Goal: Communication & Community: Answer question/provide support

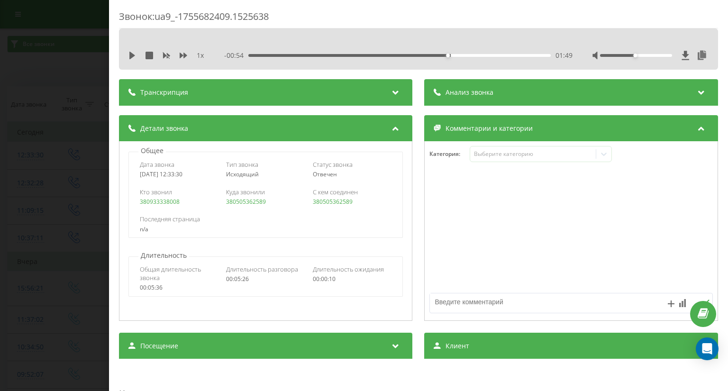
click at [43, 72] on div "Звонок : ua9_-1755682409.1525638 1 x - 00:54 01:49 01:49 Транскрипция Для анали…" at bounding box center [364, 195] width 728 height 391
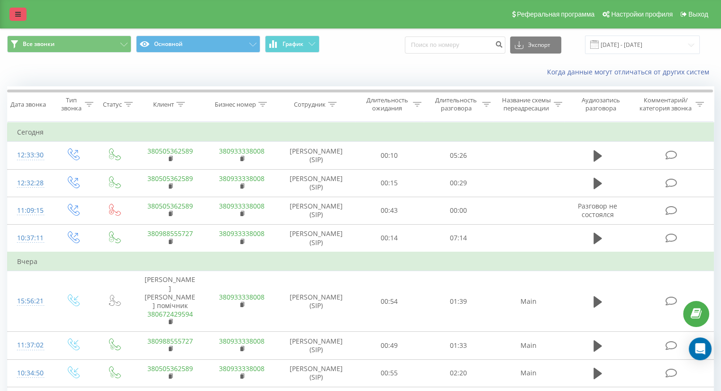
click at [20, 13] on icon at bounding box center [18, 14] width 6 height 7
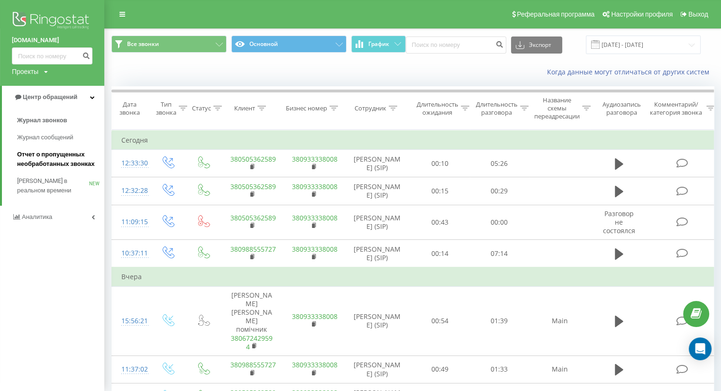
click at [52, 152] on span "Отчет о пропущенных необработанных звонках" at bounding box center [58, 159] width 82 height 19
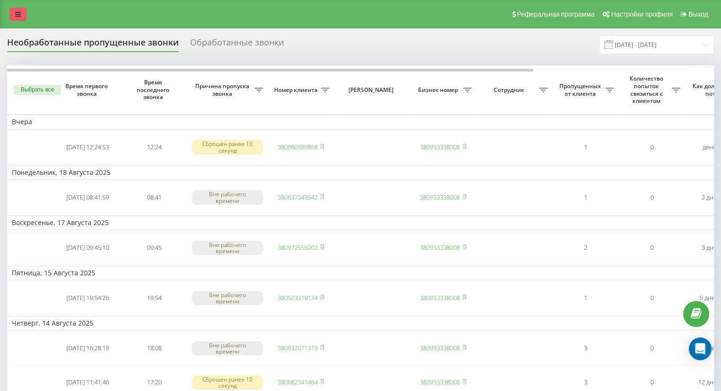
click at [23, 11] on link at bounding box center [17, 14] width 17 height 13
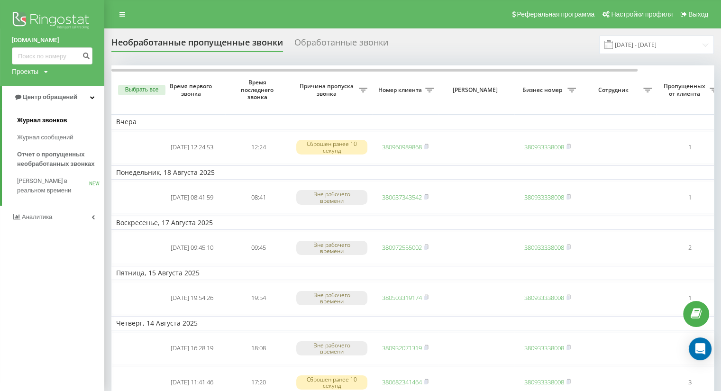
click at [36, 121] on span "Журнал звонков" at bounding box center [42, 120] width 50 height 9
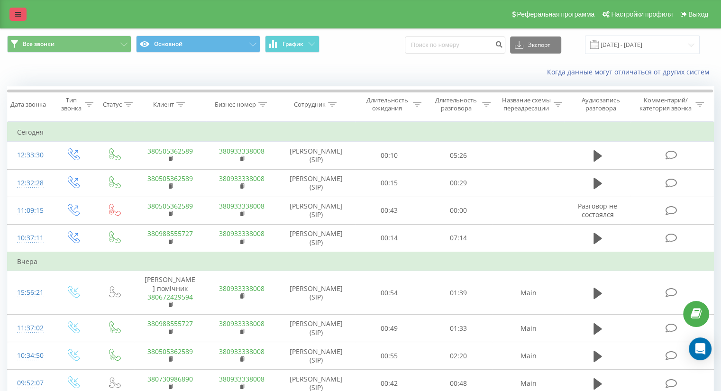
click at [15, 17] on link at bounding box center [17, 14] width 17 height 13
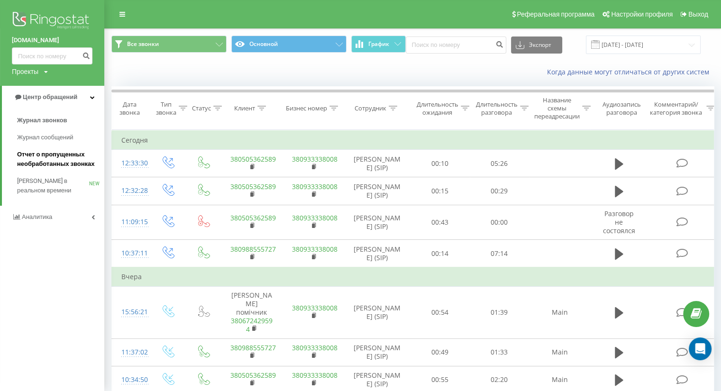
click at [56, 160] on span "Отчет о пропущенных необработанных звонках" at bounding box center [58, 159] width 82 height 19
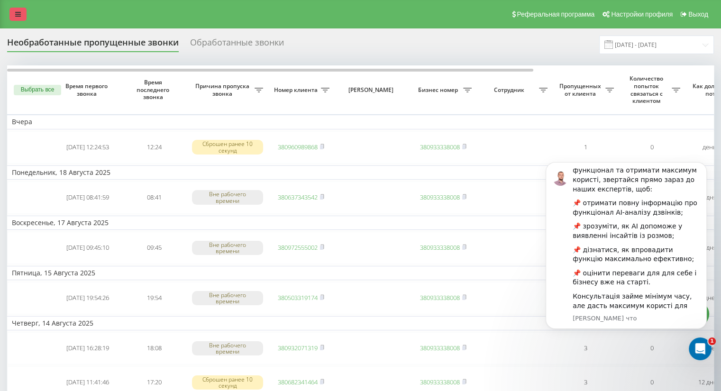
click at [20, 9] on link at bounding box center [17, 14] width 17 height 13
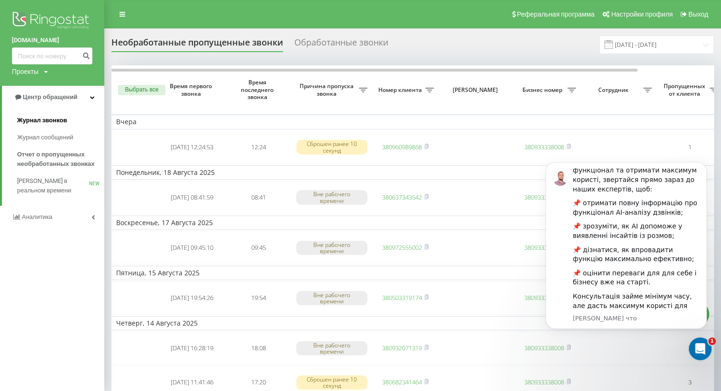
click at [49, 117] on span "Журнал звонков" at bounding box center [42, 120] width 50 height 9
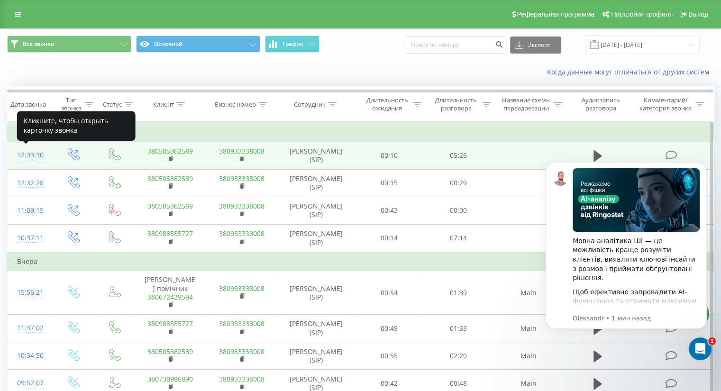
click at [26, 154] on div "12:33:30" at bounding box center [29, 155] width 25 height 18
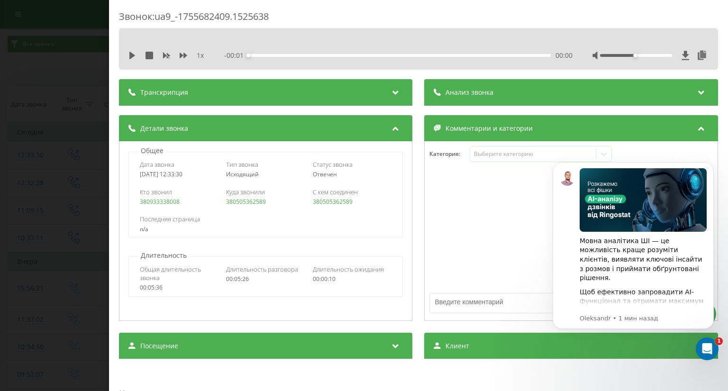
click at [391, 94] on icon at bounding box center [395, 90] width 11 height 9
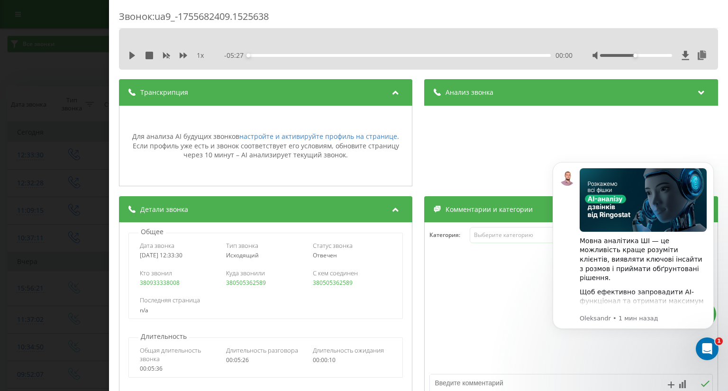
click at [391, 94] on icon at bounding box center [395, 90] width 11 height 9
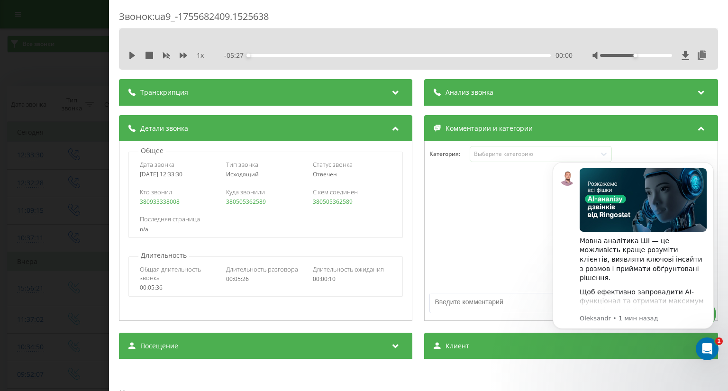
click at [696, 96] on icon at bounding box center [700, 90] width 11 height 9
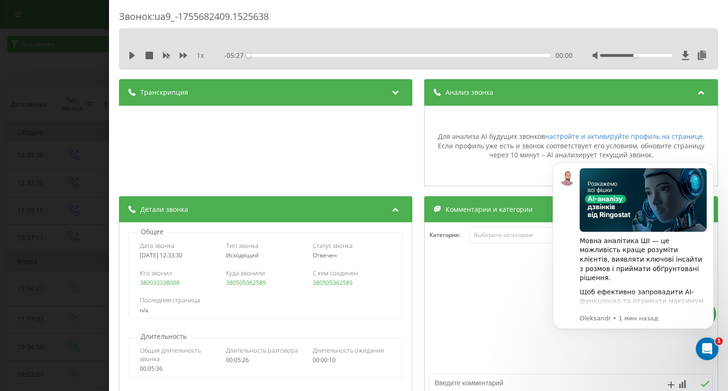
click at [696, 96] on icon at bounding box center [700, 90] width 11 height 9
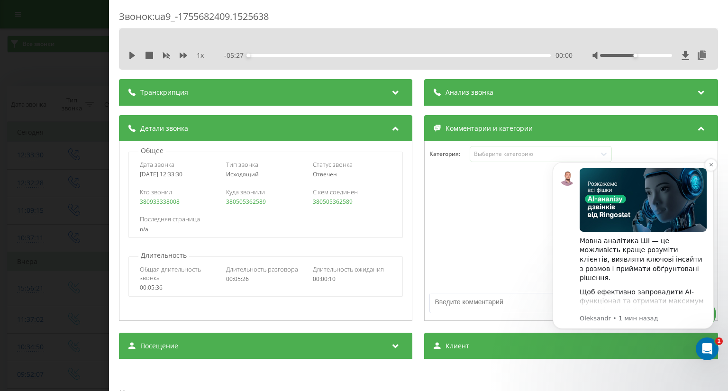
click at [647, 317] on p "Oleksandr • 1 мин назад" at bounding box center [642, 318] width 127 height 9
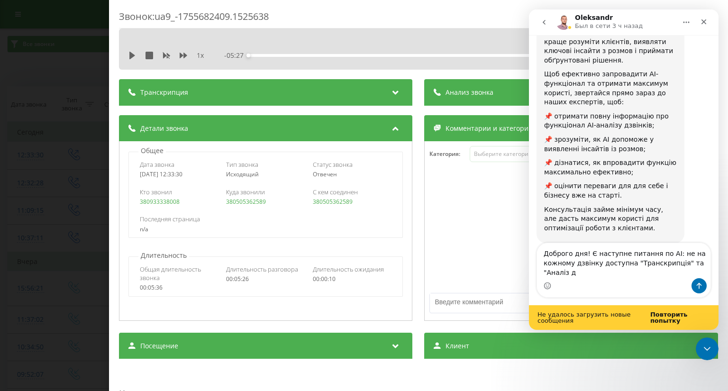
scroll to position [149, 0]
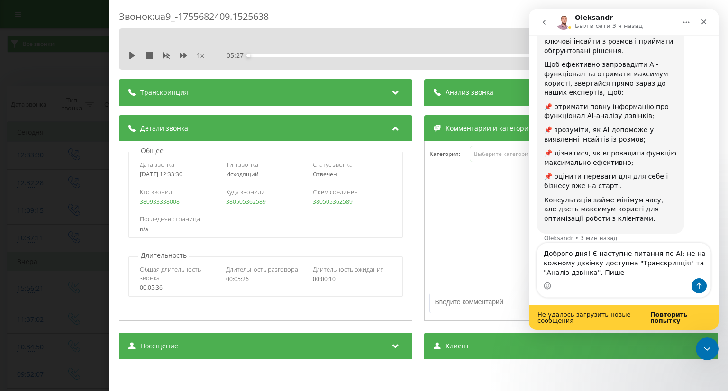
click at [392, 92] on icon at bounding box center [395, 90] width 11 height 9
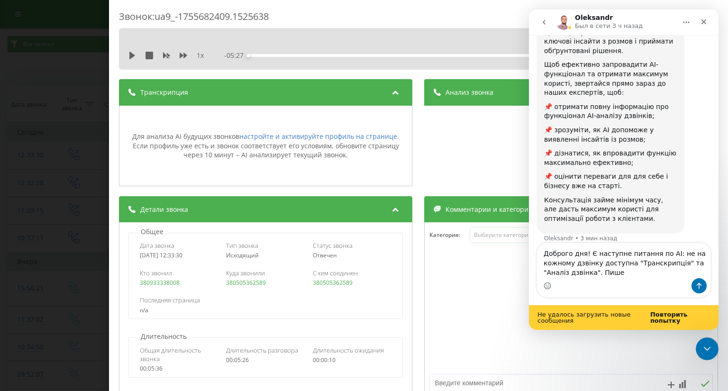
click at [614, 279] on div "Мессенджер Intercom" at bounding box center [623, 285] width 173 height 15
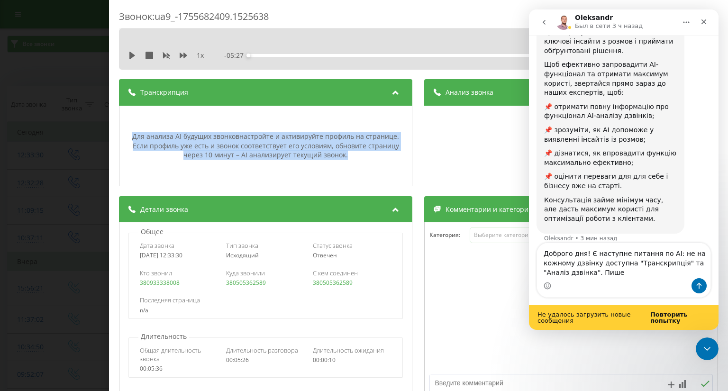
drag, startPoint x: 128, startPoint y: 138, endPoint x: 354, endPoint y: 163, distance: 227.8
click at [354, 163] on div "Для анализа AI будущих звонков настройте и активируйте профиль на странице . Ес…" at bounding box center [265, 145] width 283 height 71
copy div "Для анализа AI будущих звонков настройте и активируйте профиль на странице . Ес…"
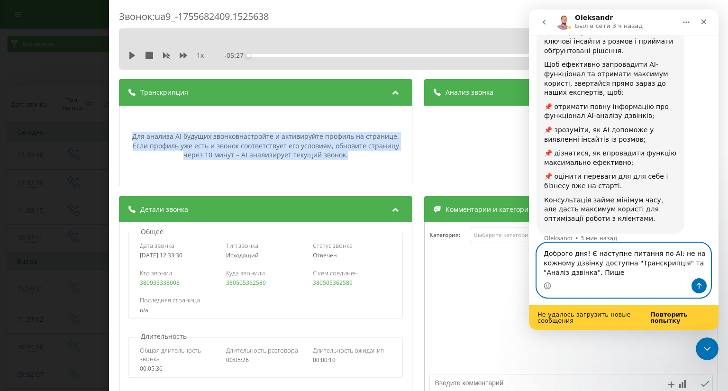
click at [612, 277] on textarea "Доброго дня! Є наступне питання по АІ: не на кожному дзвінку доступна "Транскри…" at bounding box center [623, 260] width 173 height 35
paste textarea "Для анализа AI будущих звонков настройте и активируйте профиль на странице. Есл…"
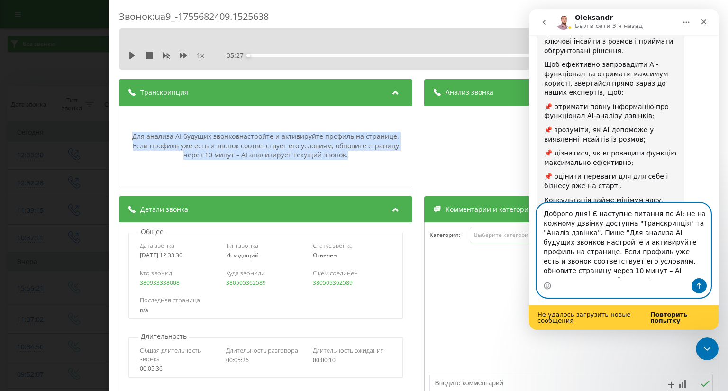
scroll to position [187, 0]
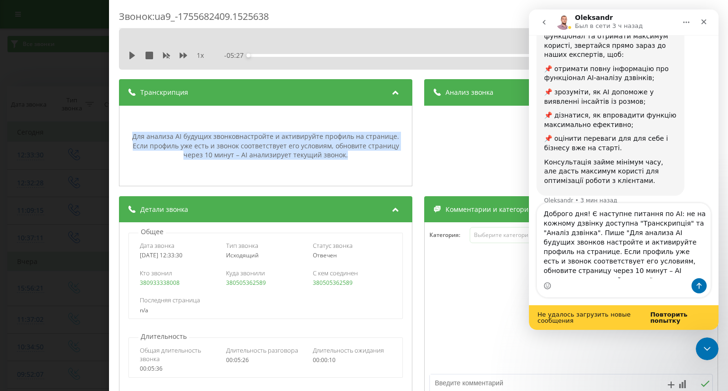
click at [646, 279] on div "Мессенджер Intercom" at bounding box center [623, 285] width 173 height 15
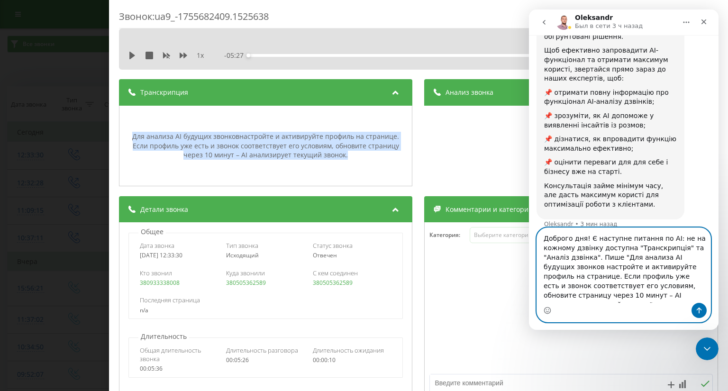
click at [651, 273] on textarea "Доброго дня! Є наступне питання по АІ: не на кожному дзвінку доступна "Транскри…" at bounding box center [623, 265] width 173 height 75
click at [650, 301] on textarea "Доброго дня! Є наступне питання по АІ: не на кожному дзвінку доступна "Транскри…" at bounding box center [623, 265] width 173 height 75
type textarea "Доброго дня! Є наступне питання по АІ: не на кожному дзвінку доступна "Транскри…"
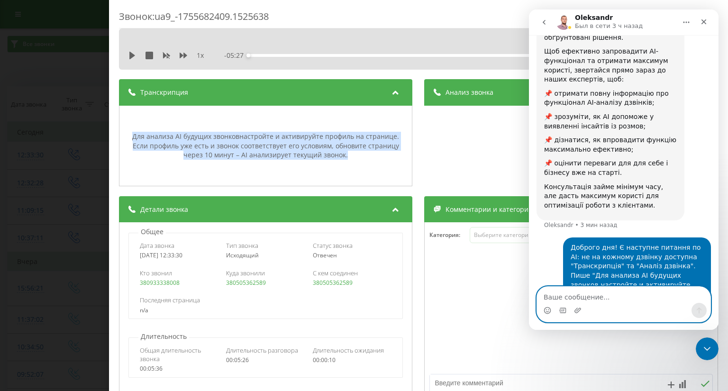
scroll to position [208, 0]
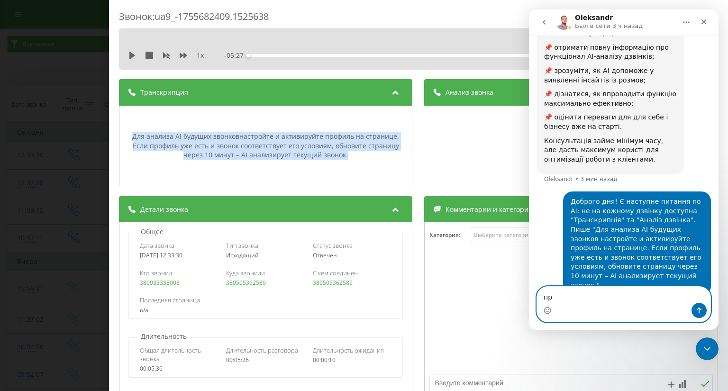
type textarea "п"
type textarea "Профіль активований"
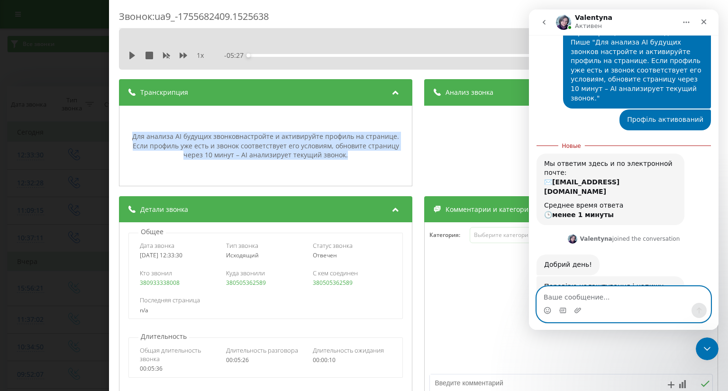
scroll to position [388, 0]
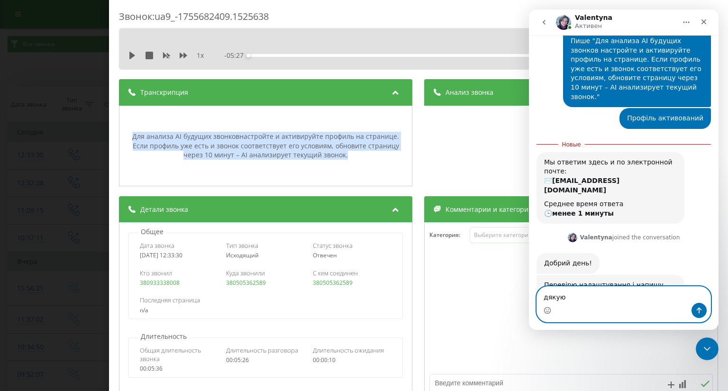
type textarea "дякую )"
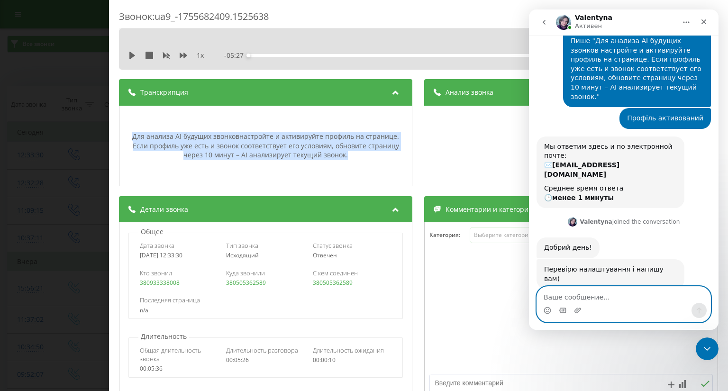
scroll to position [400, 0]
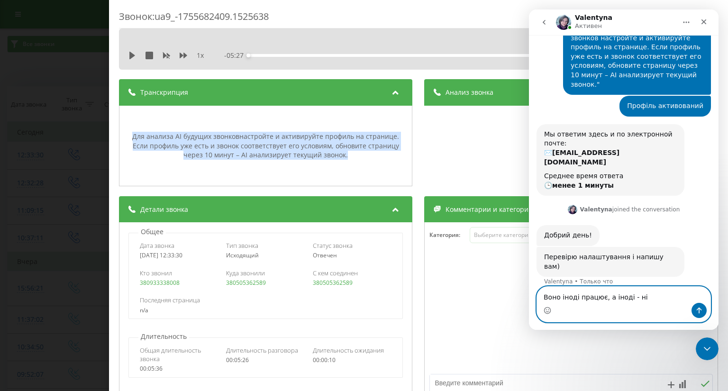
type textarea "Воно іноді працює, а іноді - ні."
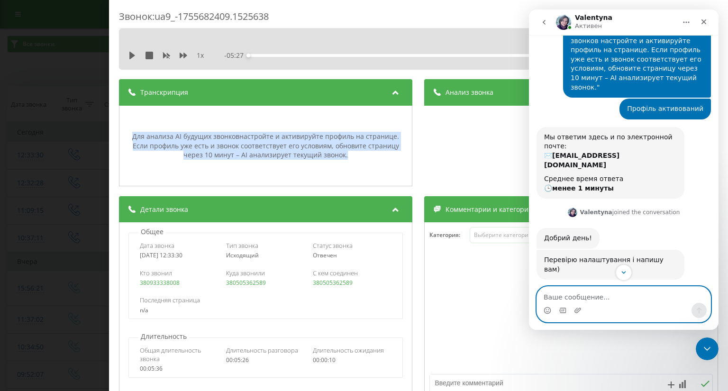
scroll to position [459, 0]
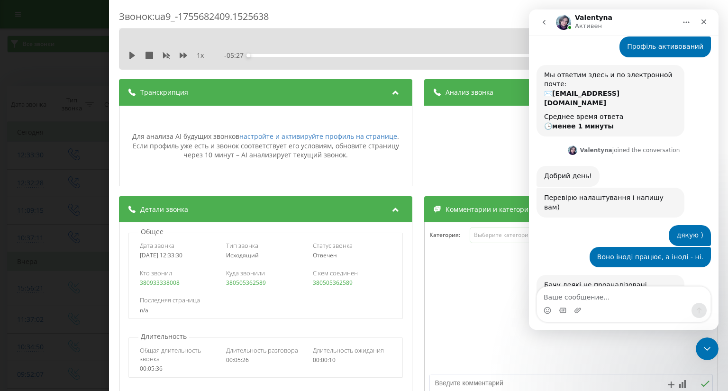
click at [392, 96] on icon at bounding box center [395, 90] width 11 height 9
